Goal: Find specific page/section: Find specific page/section

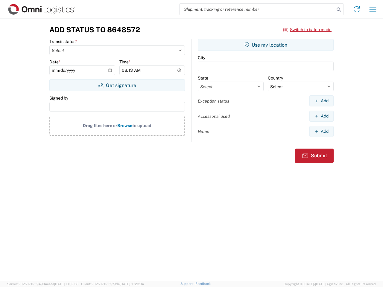
click at [257, 9] on input "search" at bounding box center [256, 9] width 155 height 11
click at [338, 10] on icon at bounding box center [338, 9] width 8 height 8
click at [356, 9] on icon at bounding box center [357, 9] width 10 height 10
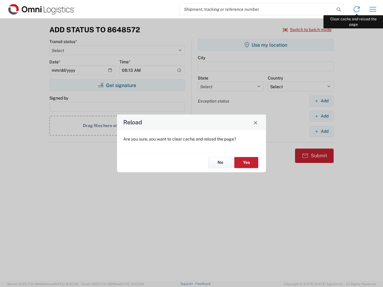
click at [373, 9] on div "Reload Are you sure, you want to clear cache and reload the page? No Yes" at bounding box center [191, 143] width 383 height 287
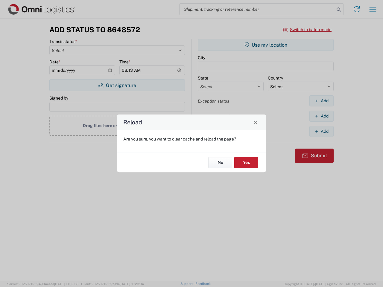
click at [307, 30] on div "Reload Are you sure, you want to clear cache and reload the page? No Yes" at bounding box center [191, 143] width 383 height 287
click at [117, 85] on div "Reload Are you sure, you want to clear cache and reload the page? No Yes" at bounding box center [191, 143] width 383 height 287
click at [265, 45] on div "Reload Are you sure, you want to clear cache and reload the page? No Yes" at bounding box center [191, 143] width 383 height 287
click at [321, 101] on div "Reload Are you sure, you want to clear cache and reload the page? No Yes" at bounding box center [191, 143] width 383 height 287
click at [321, 116] on div "Reload Are you sure, you want to clear cache and reload the page? No Yes" at bounding box center [191, 143] width 383 height 287
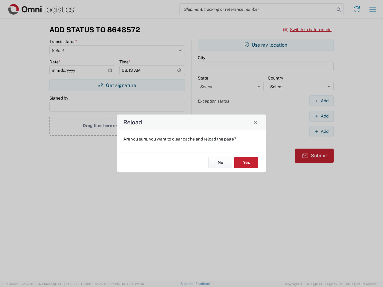
click at [321, 131] on div "Reload Are you sure, you want to clear cache and reload the page? No Yes" at bounding box center [191, 143] width 383 height 287
